Goal: Task Accomplishment & Management: Use online tool/utility

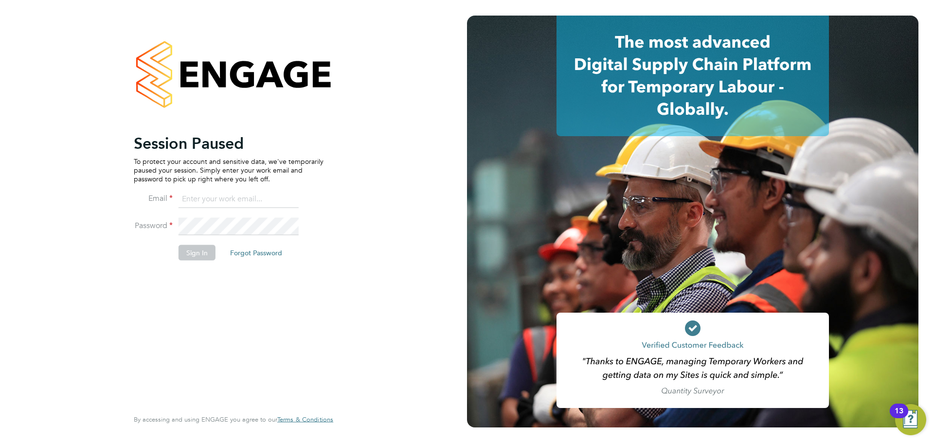
type input "archie@tradelinerecruitment.co.uk"
click at [185, 259] on button "Sign In" at bounding box center [197, 253] width 37 height 16
